Goal: Entertainment & Leisure: Browse casually

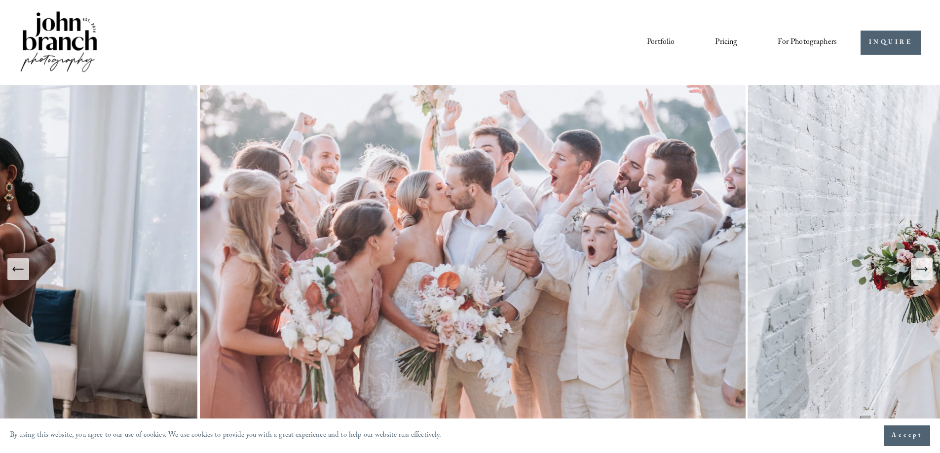
click at [662, 41] on link "Portfolio" at bounding box center [661, 42] width 28 height 17
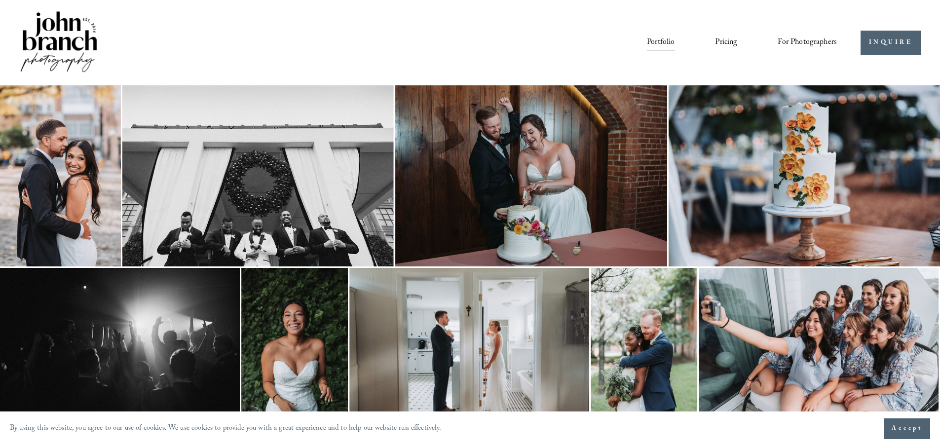
click at [86, 160] on img at bounding box center [60, 175] width 121 height 181
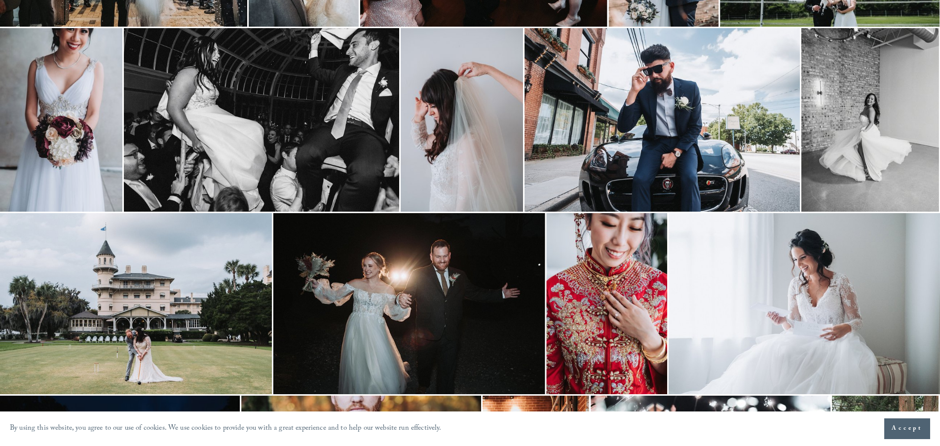
scroll to position [888, 0]
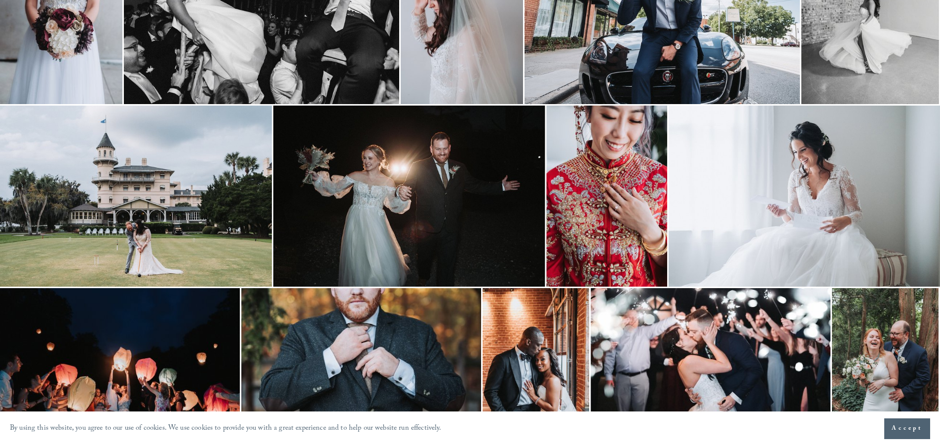
click at [630, 200] on body "By using this website, you agree to our use of cookies. We use cookies to provi…" at bounding box center [470, 331] width 940 height 2439
click at [612, 183] on img at bounding box center [606, 196] width 121 height 181
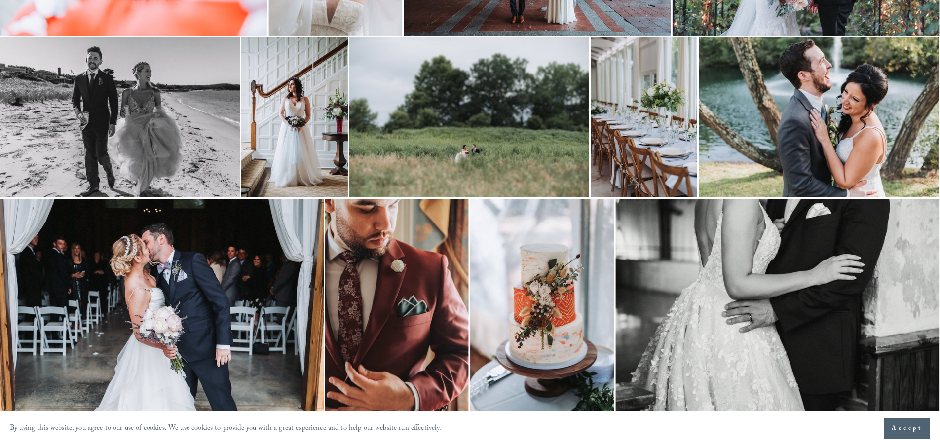
scroll to position [1993, 0]
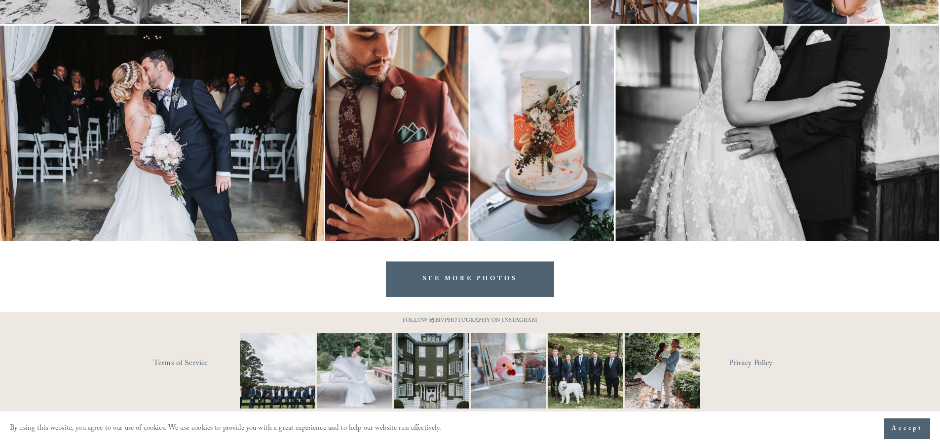
click at [158, 288] on div "SEE MORE PHOTOS" at bounding box center [470, 268] width 940 height 55
